Goal: Find contact information: Find contact information

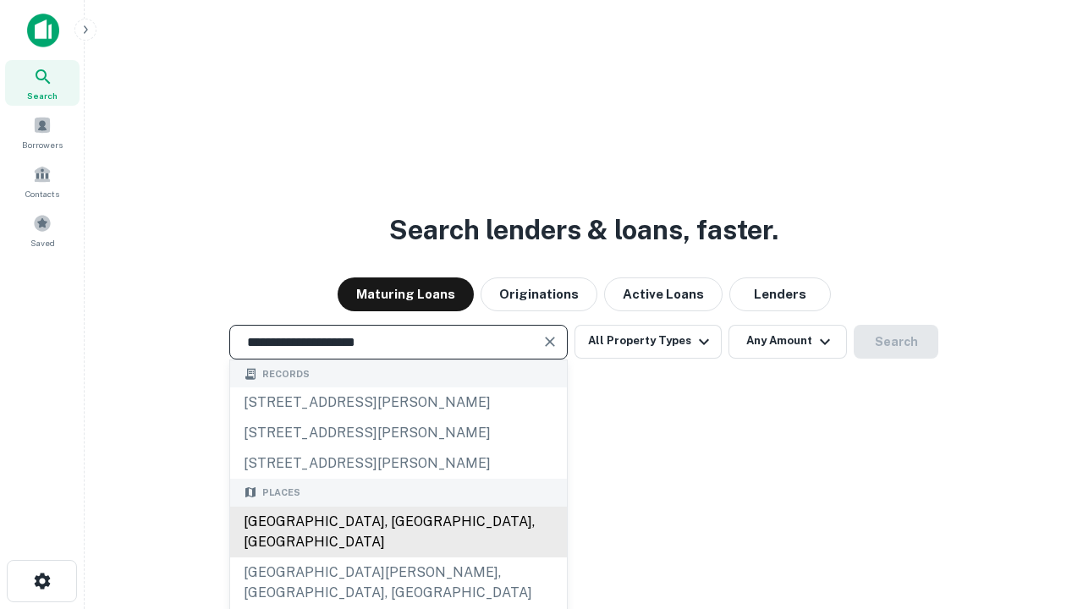
click at [398, 558] on div "[GEOGRAPHIC_DATA], [GEOGRAPHIC_DATA], [GEOGRAPHIC_DATA]" at bounding box center [398, 532] width 337 height 51
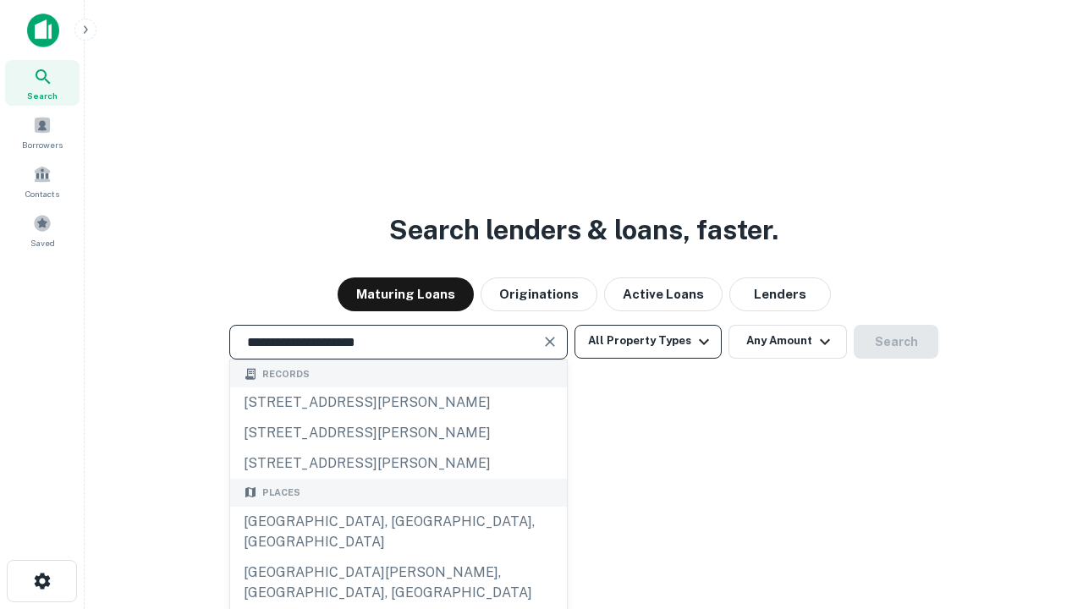
type input "**********"
click at [648, 341] on button "All Property Types" at bounding box center [648, 342] width 147 height 34
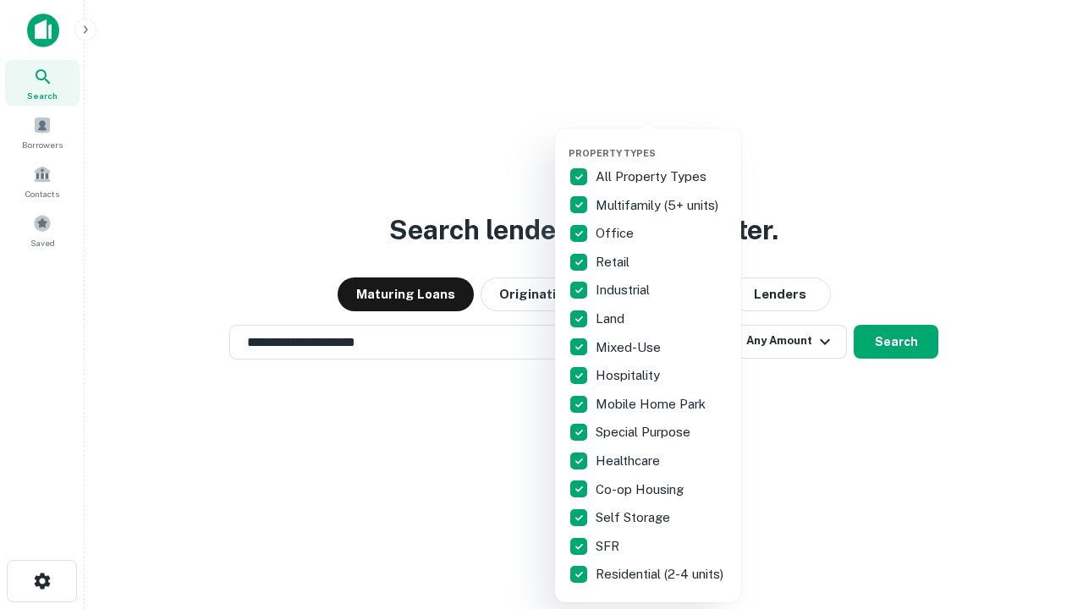
click at [662, 142] on button "button" at bounding box center [662, 142] width 186 height 1
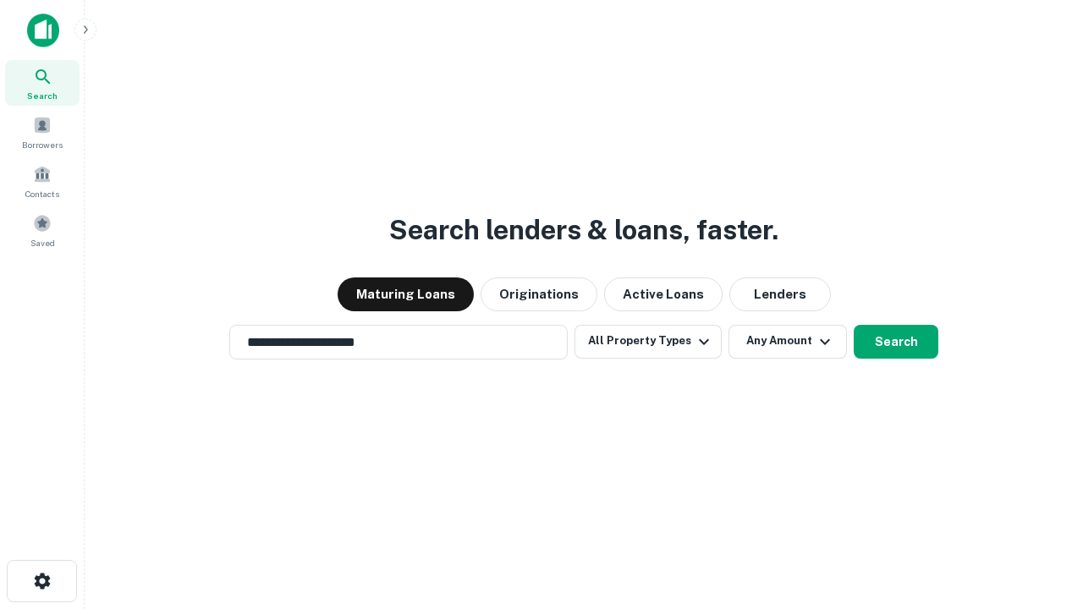
scroll to position [26, 0]
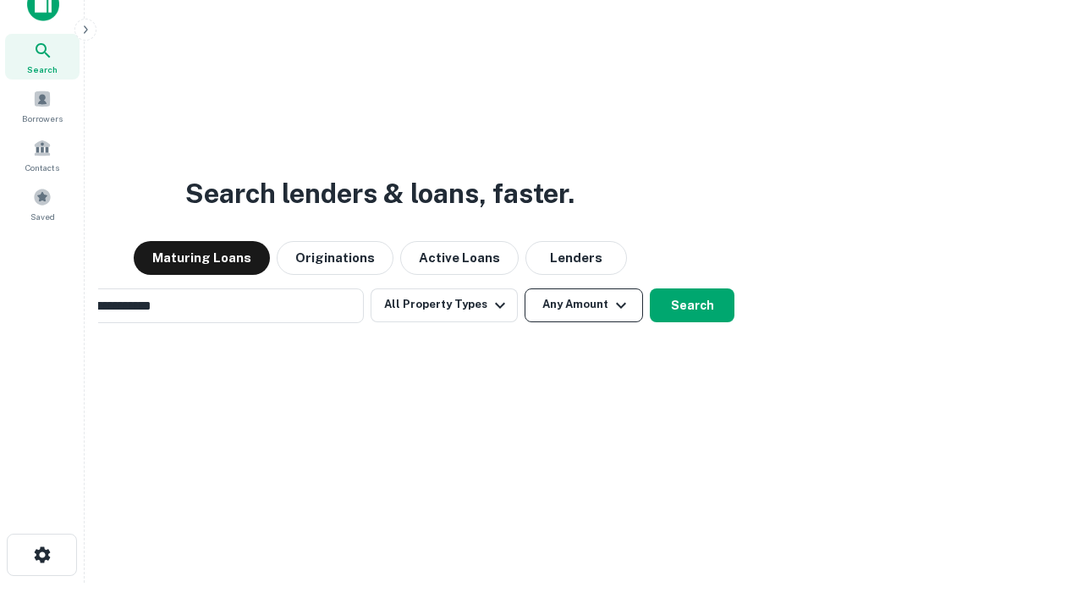
click at [525, 289] on button "Any Amount" at bounding box center [584, 306] width 119 height 34
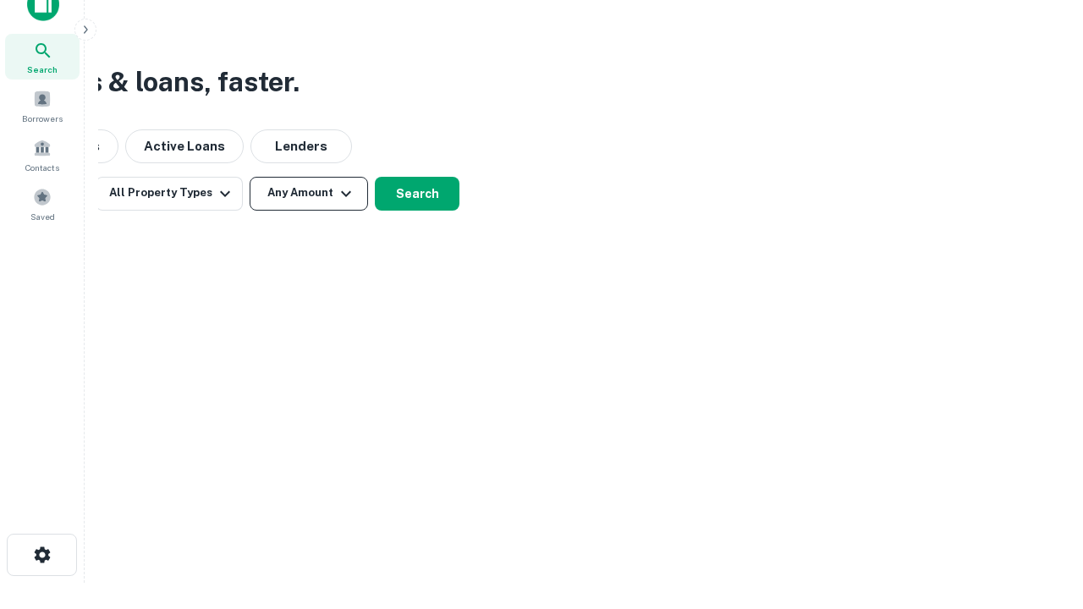
scroll to position [27, 0]
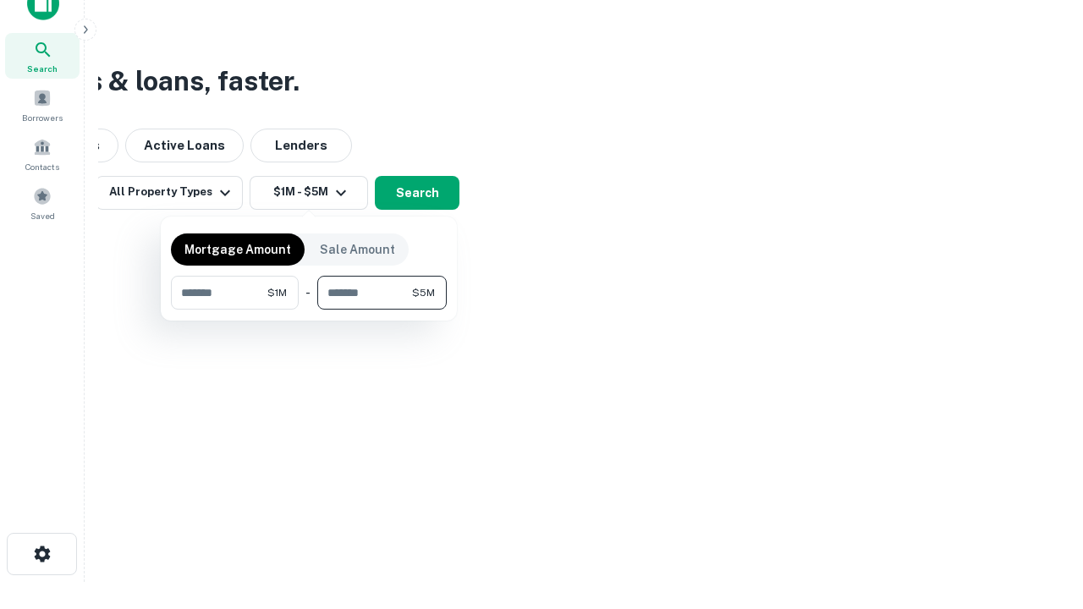
type input "*******"
click at [309, 310] on button "button" at bounding box center [309, 310] width 276 height 1
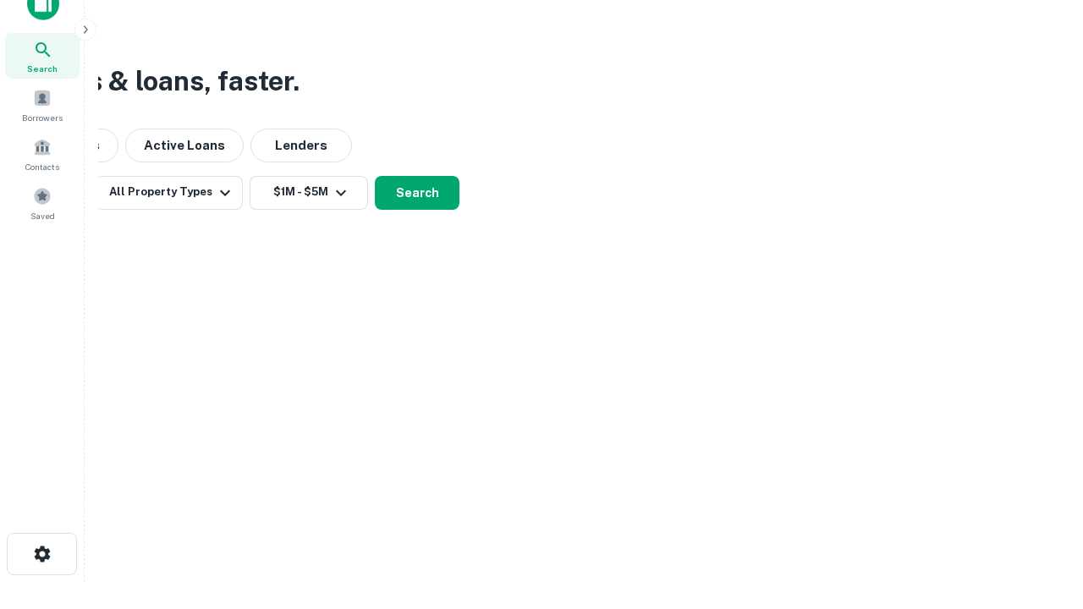
scroll to position [26, 0]
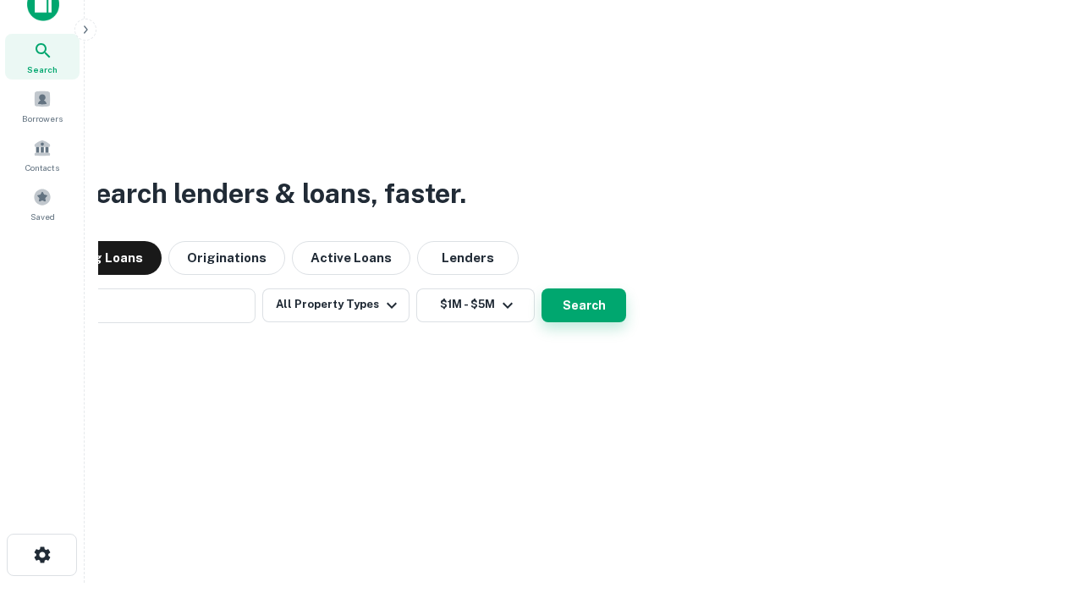
click at [542, 289] on button "Search" at bounding box center [584, 306] width 85 height 34
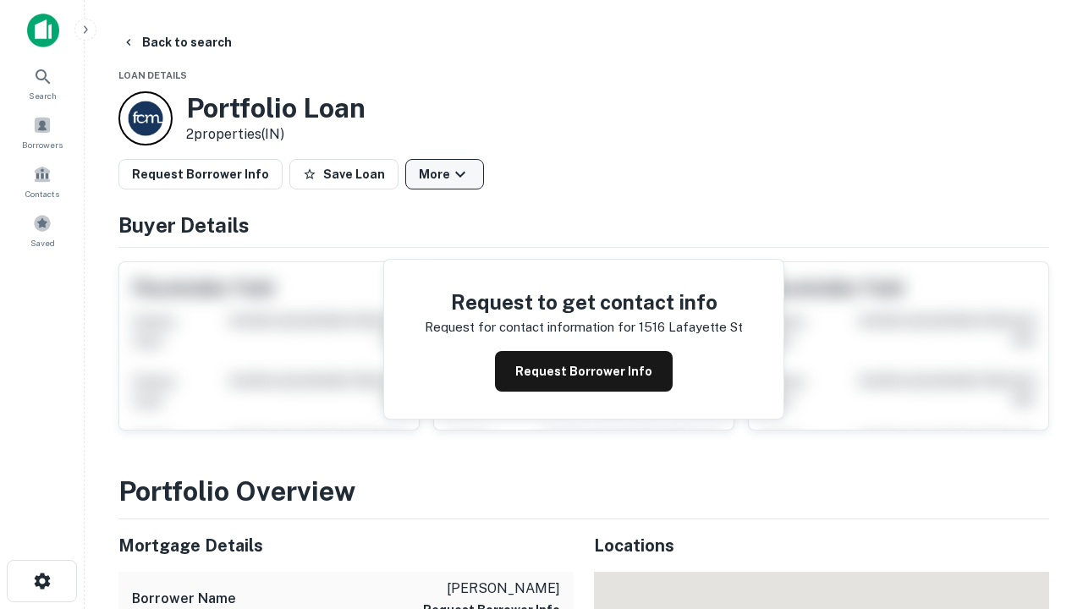
click at [444, 174] on button "More" at bounding box center [444, 174] width 79 height 30
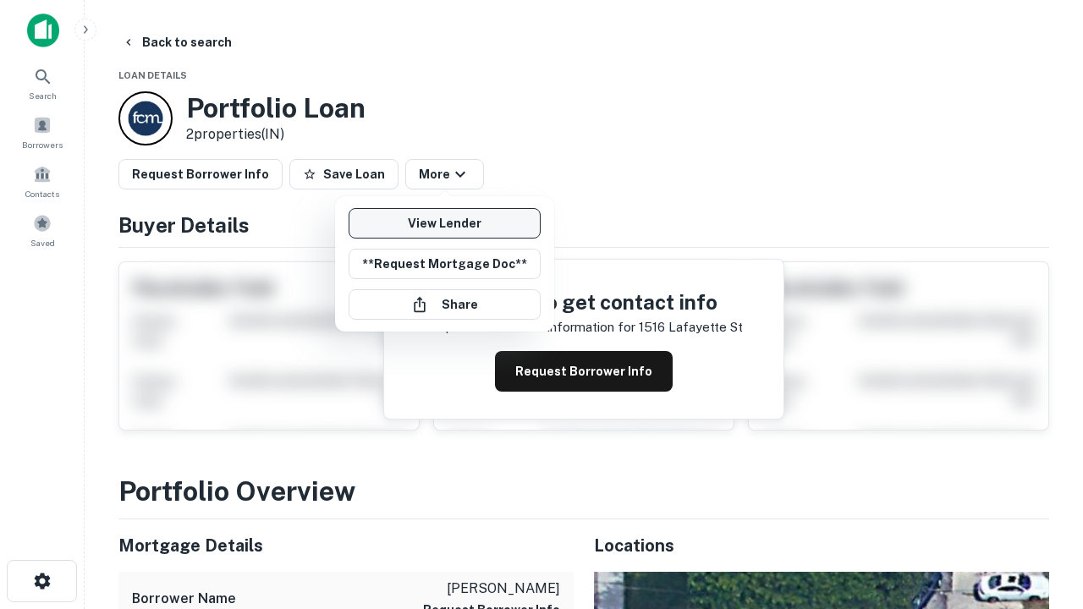
click at [444, 223] on link "View Lender" at bounding box center [445, 223] width 192 height 30
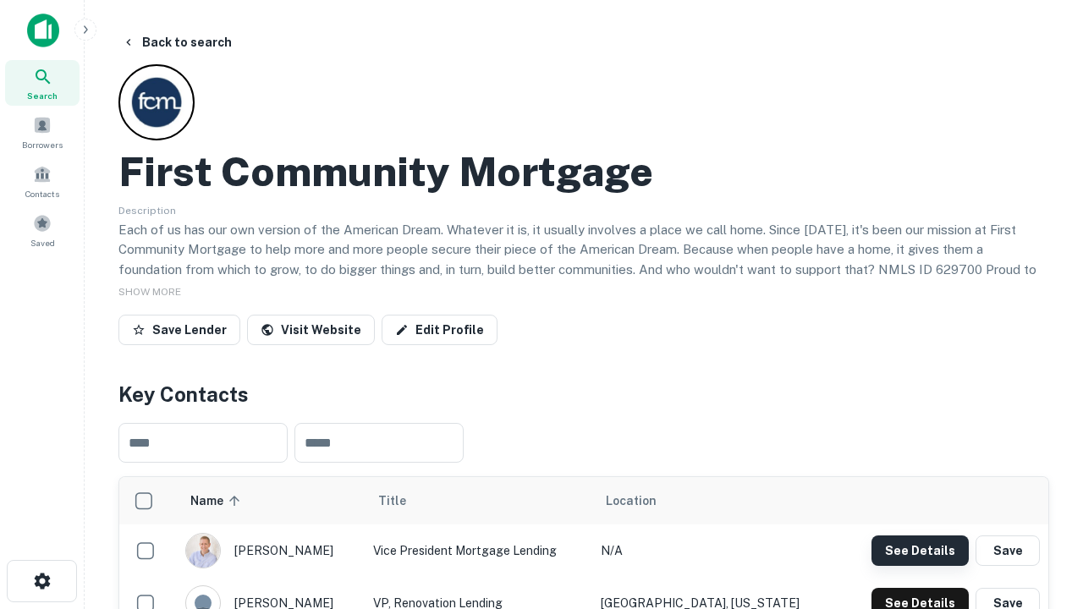
click at [920, 550] on button "See Details" at bounding box center [920, 551] width 97 height 30
click at [41, 582] on icon "button" at bounding box center [42, 581] width 20 height 20
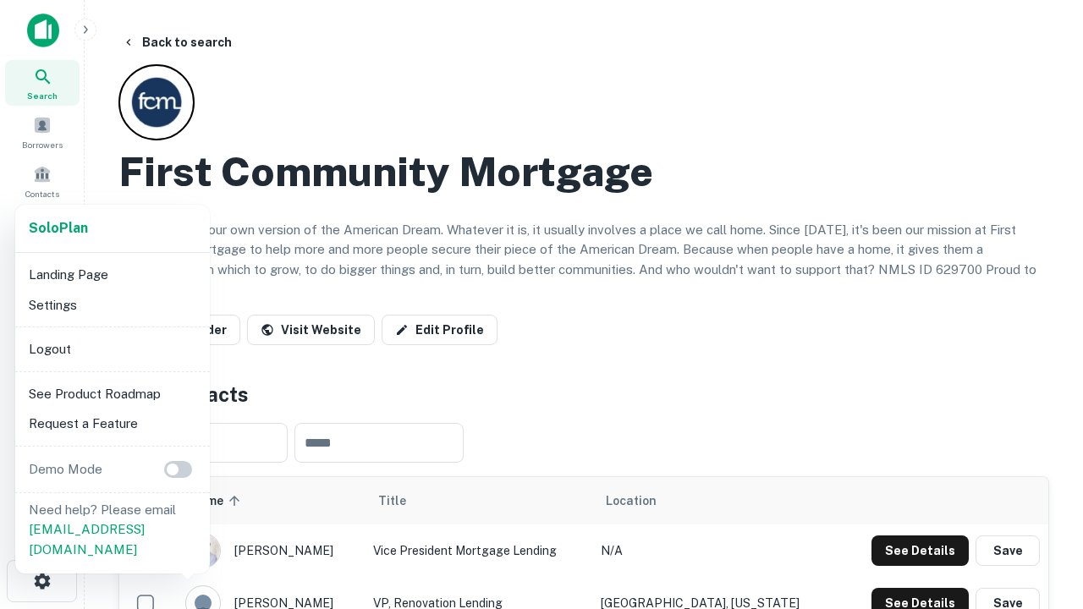
click at [112, 349] on li "Logout" at bounding box center [112, 349] width 181 height 30
